Goal: Navigation & Orientation: Find specific page/section

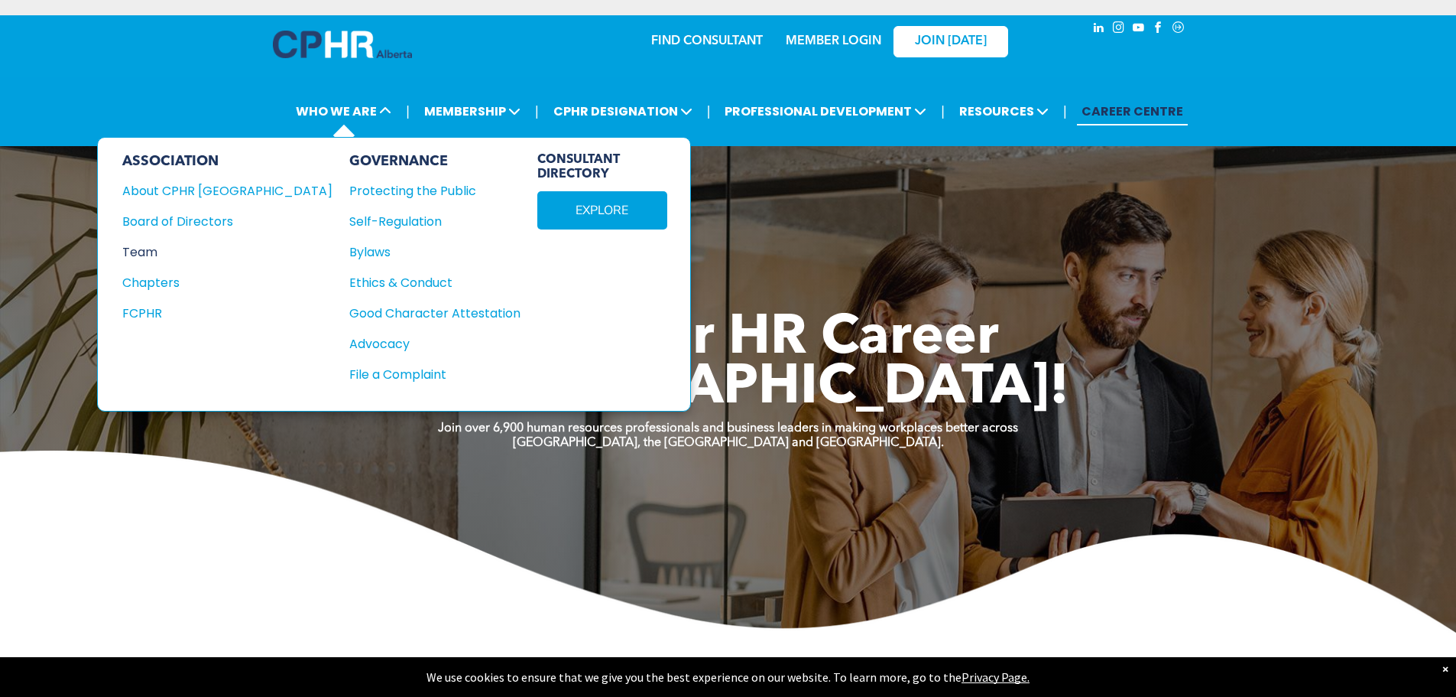
click at [145, 255] on div "Team" at bounding box center [217, 251] width 190 height 19
